Goal: Find specific page/section: Find specific page/section

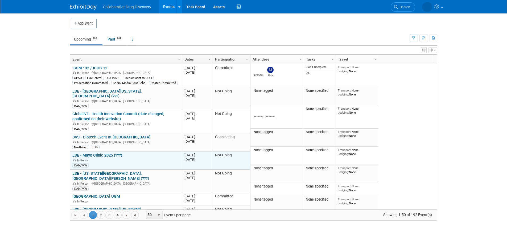
scroll to position [32, 0]
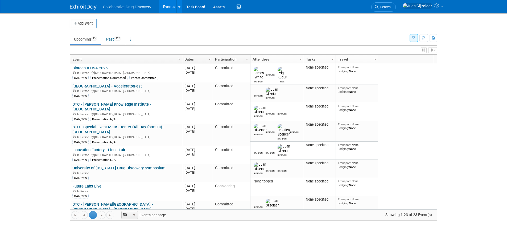
click at [413, 37] on icon "button" at bounding box center [413, 37] width 3 height 3
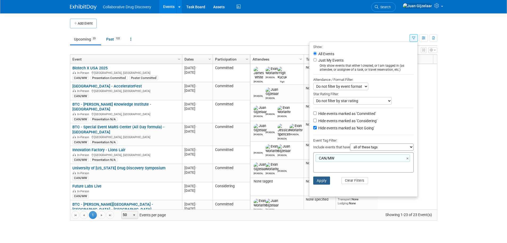
click at [319, 184] on button "Apply" at bounding box center [321, 180] width 17 height 8
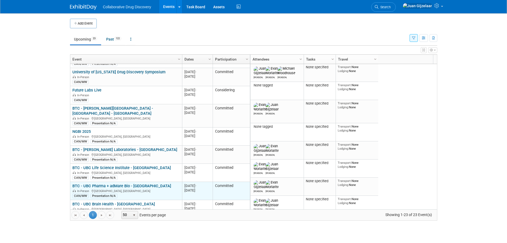
scroll to position [128, 0]
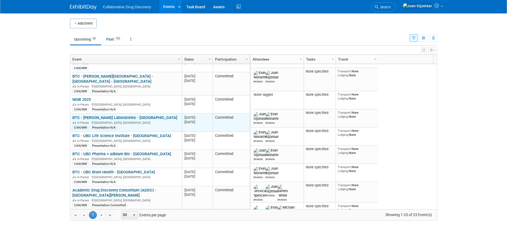
click at [115, 115] on link "BTC - [PERSON_NAME] Laboratories - [GEOGRAPHIC_DATA]" at bounding box center [124, 117] width 105 height 5
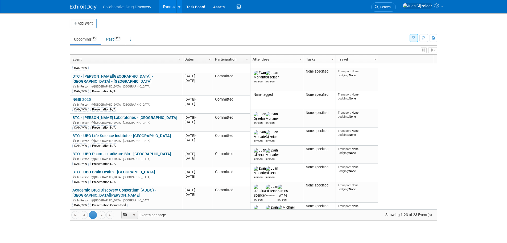
click at [34, 86] on body "Collaborative Drug Discovery Events Add Event Bulk Upload Events Shareable Even…" at bounding box center [253, 121] width 507 height 243
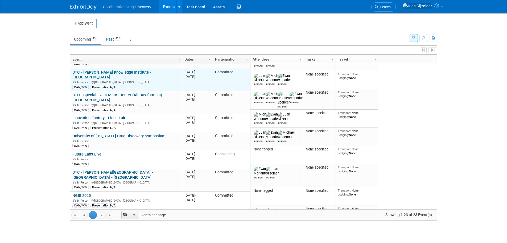
scroll to position [0, 0]
